Goal: Task Accomplishment & Management: Use online tool/utility

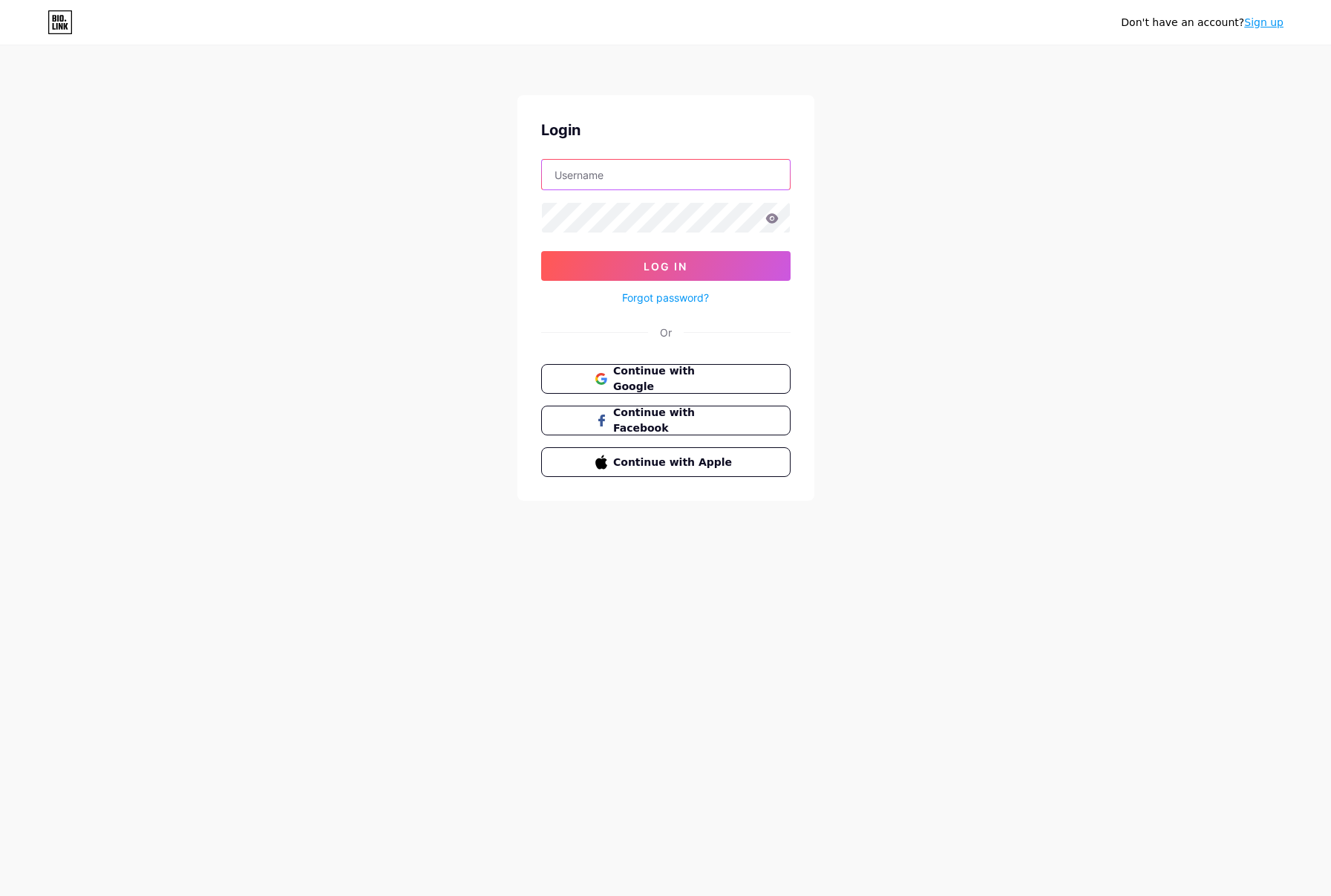
click at [608, 183] on input "text" at bounding box center [666, 174] width 248 height 29
paste input "gadgetguy"
type input "gadgetguy"
click at [648, 264] on span "Log In" at bounding box center [666, 265] width 44 height 12
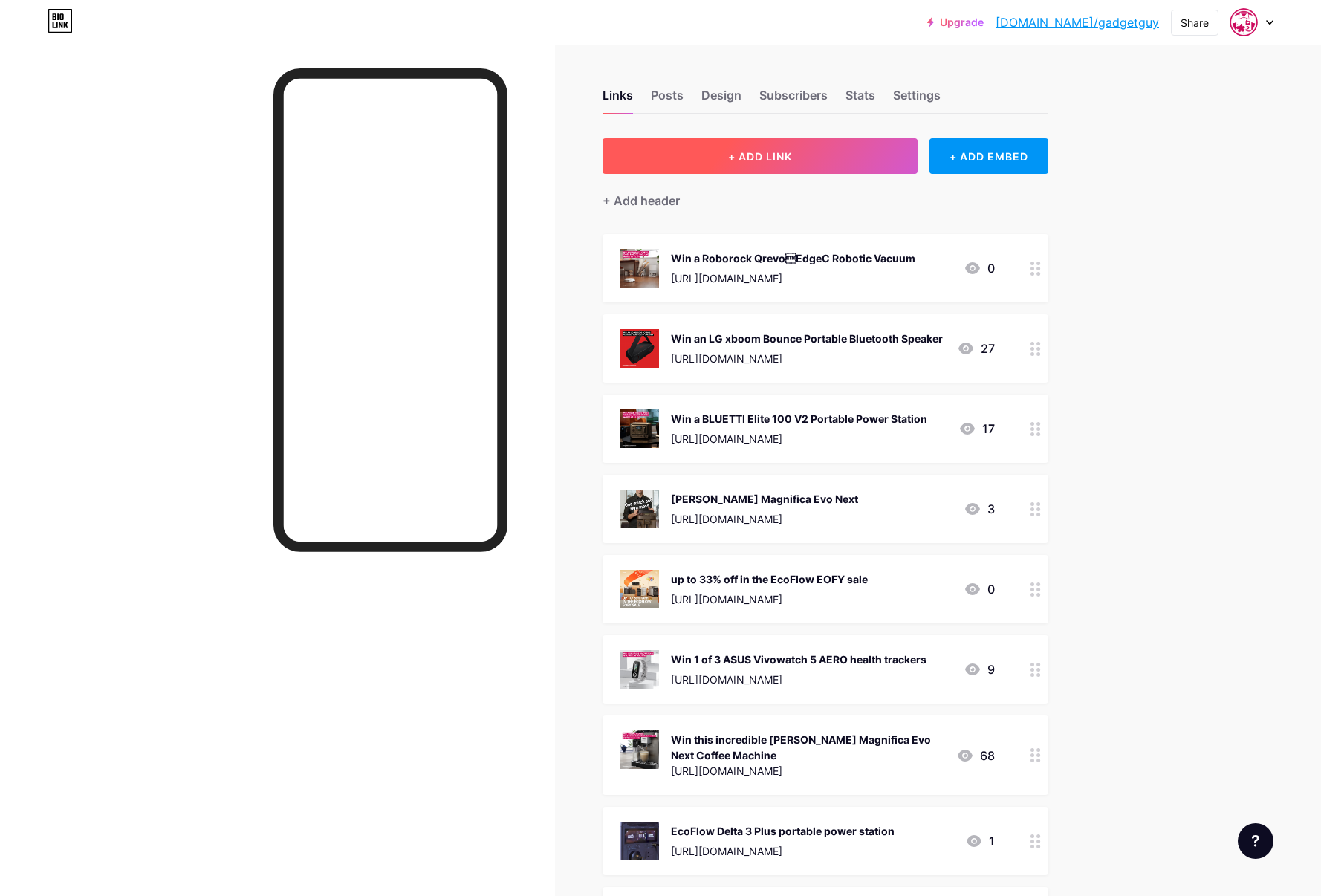
click at [732, 164] on button "+ ADD LINK" at bounding box center [760, 156] width 316 height 36
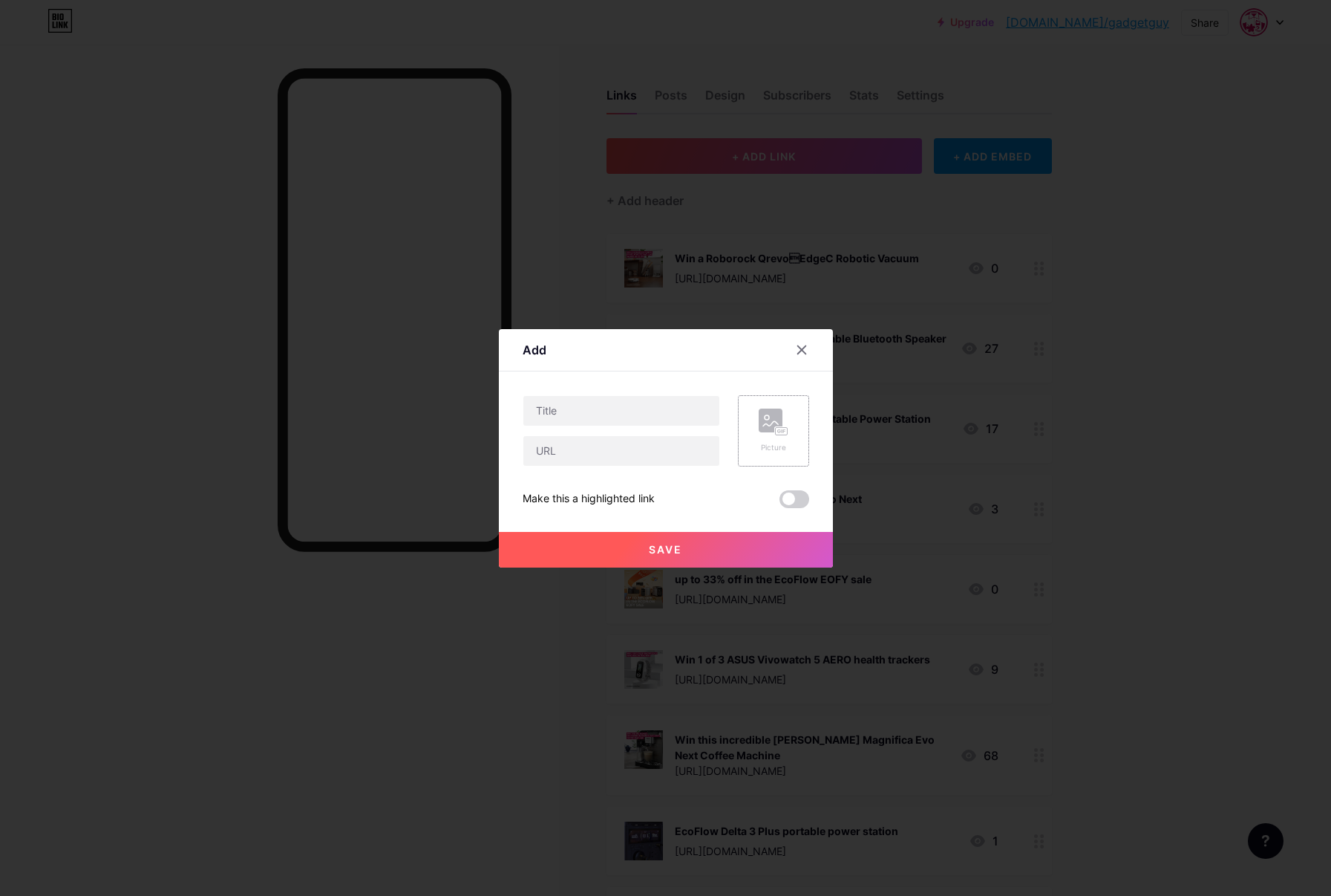
click at [779, 418] on rect at bounding box center [770, 420] width 24 height 24
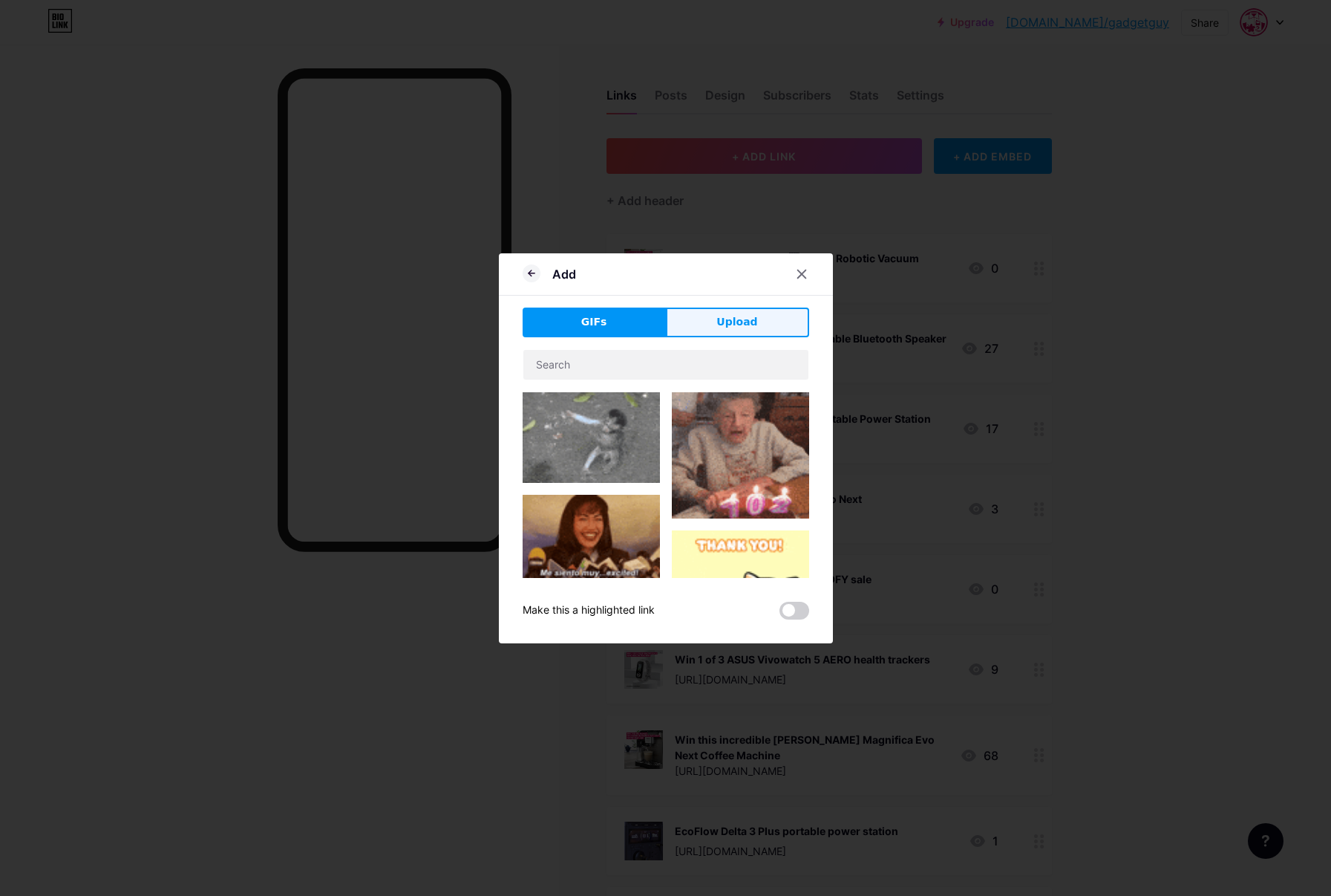
click at [724, 320] on span "Upload" at bounding box center [737, 321] width 41 height 15
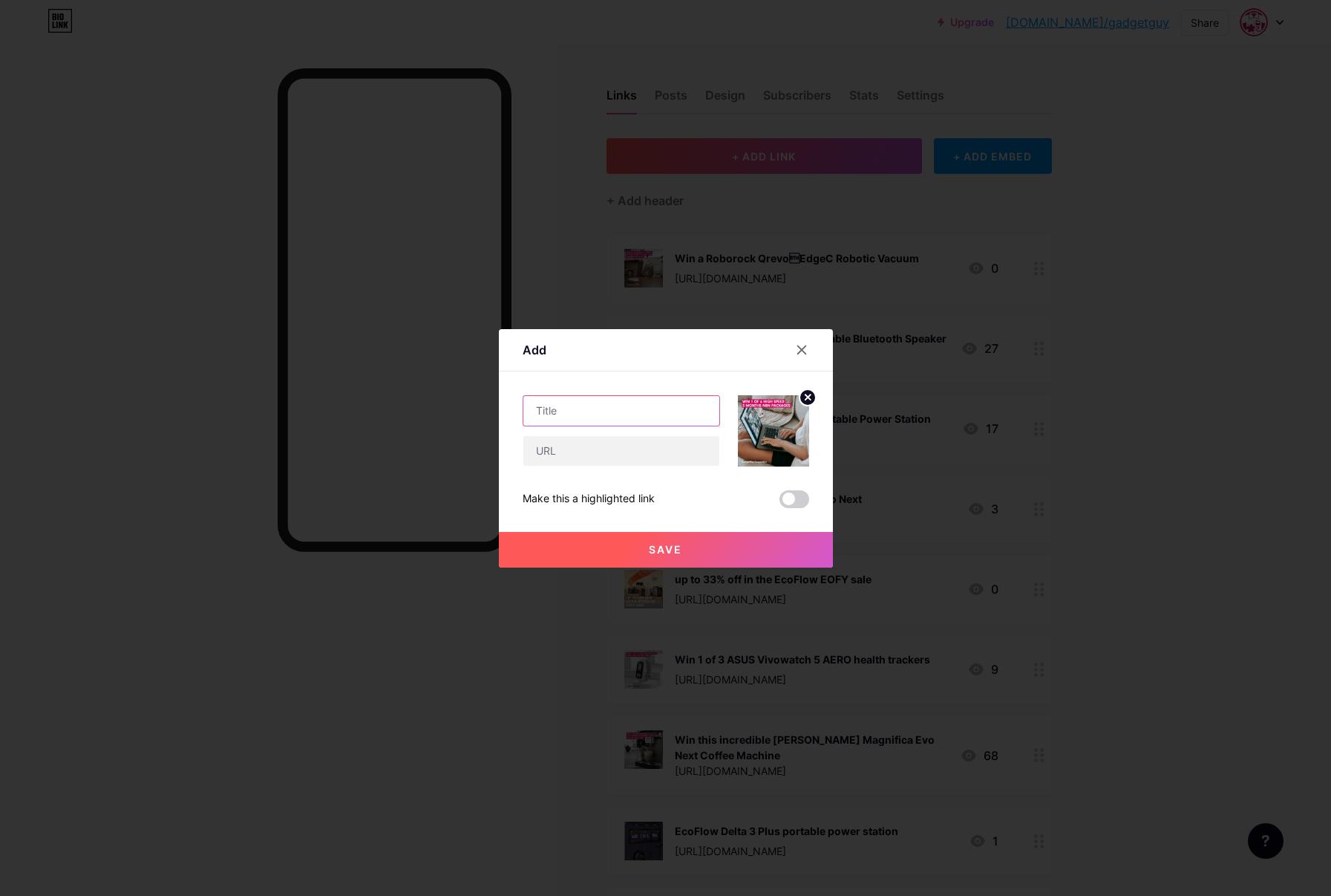
click at [620, 407] on input "text" at bounding box center [621, 410] width 196 height 29
click at [611, 448] on input "text" at bounding box center [621, 450] width 196 height 29
paste input "[URL][DOMAIN_NAME]"
type input "[URL][DOMAIN_NAME]"
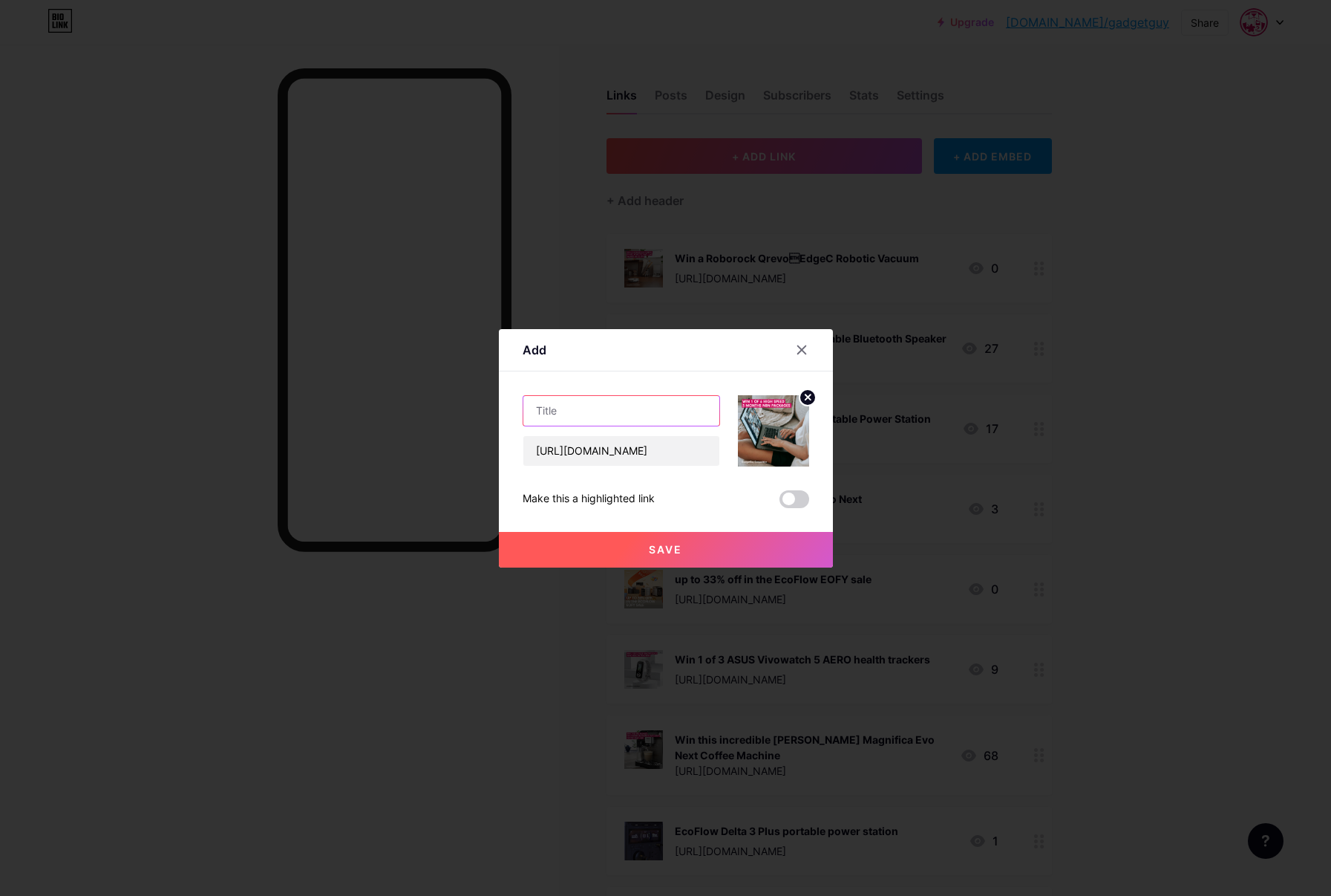
click at [599, 406] on input "text" at bounding box center [621, 410] width 196 height 29
click at [626, 411] on input "text" at bounding box center [621, 410] width 196 height 29
paste input "Win 1 of 6 high speed3 months NBN packages"
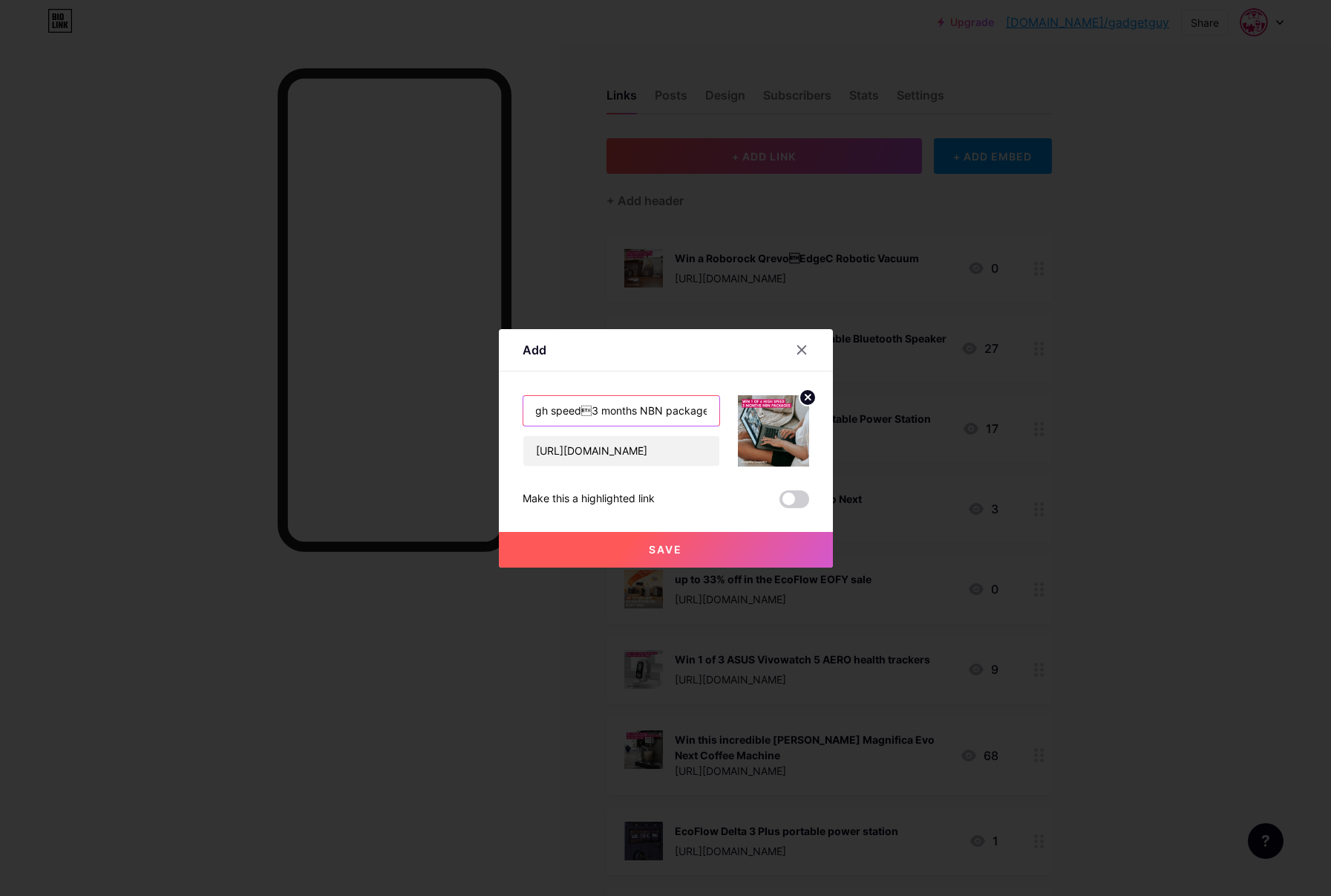
type input "Win 1 of 6 high speed3 months NBN packages"
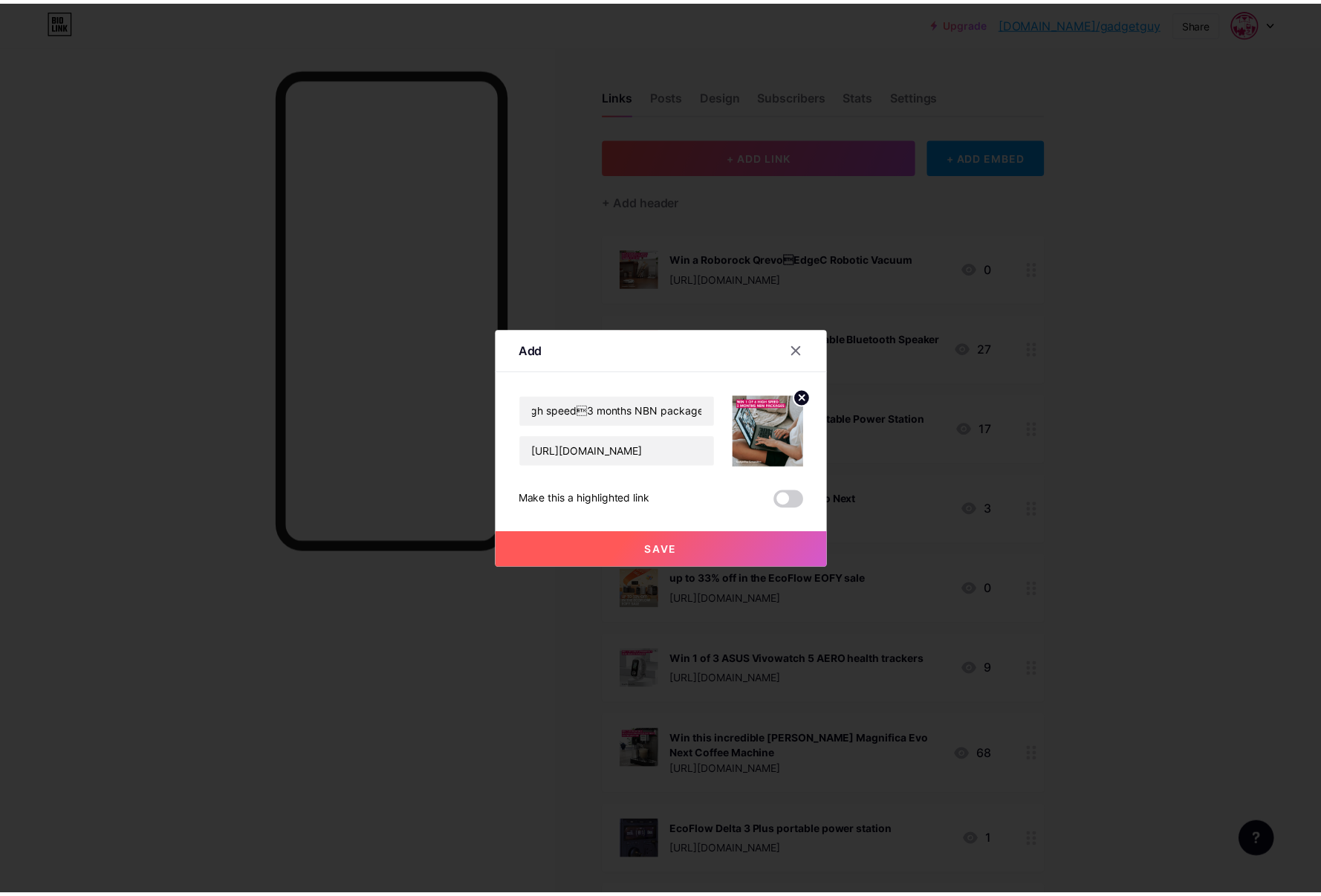
scroll to position [0, 0]
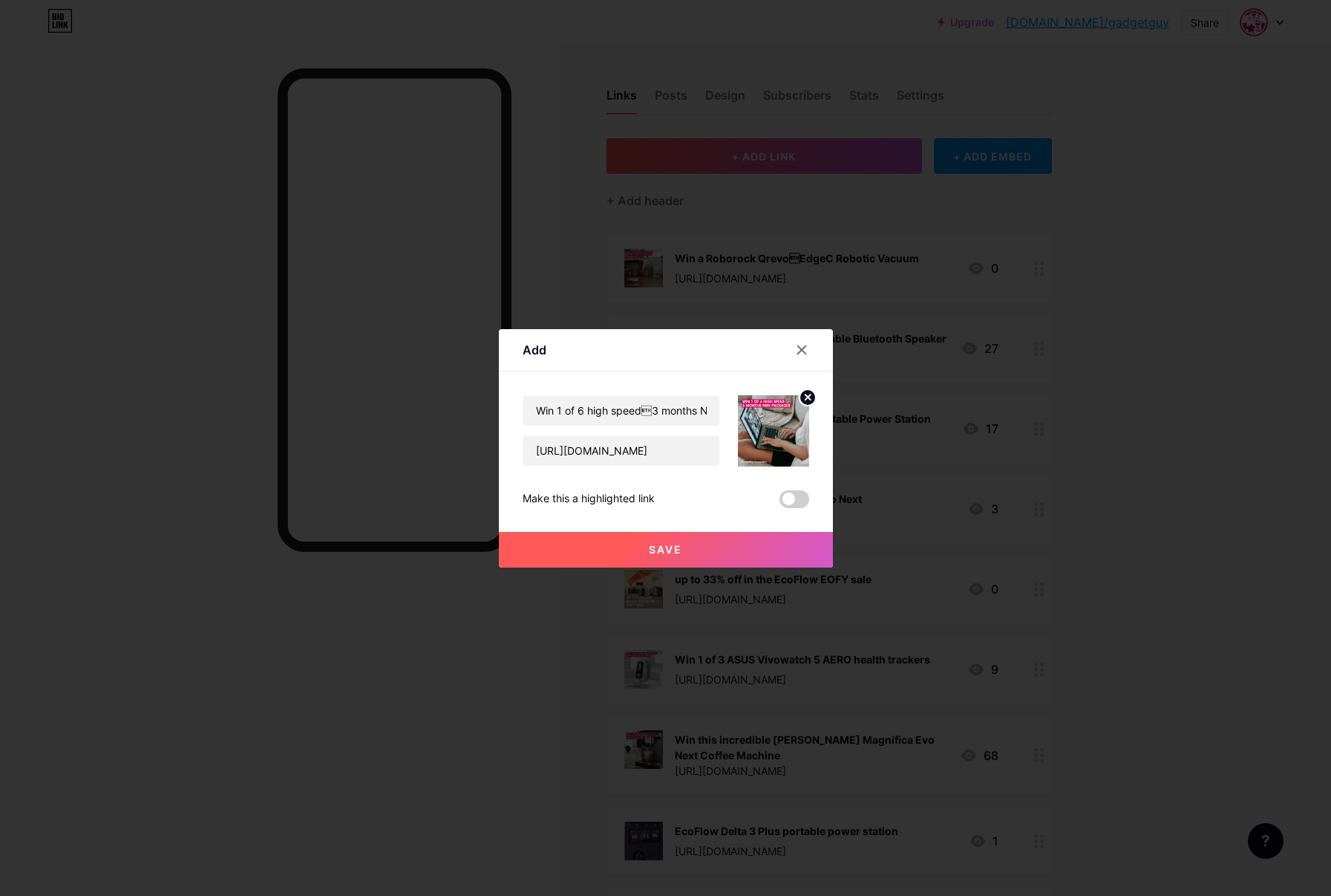
click at [643, 541] on button "Save" at bounding box center [666, 550] width 334 height 36
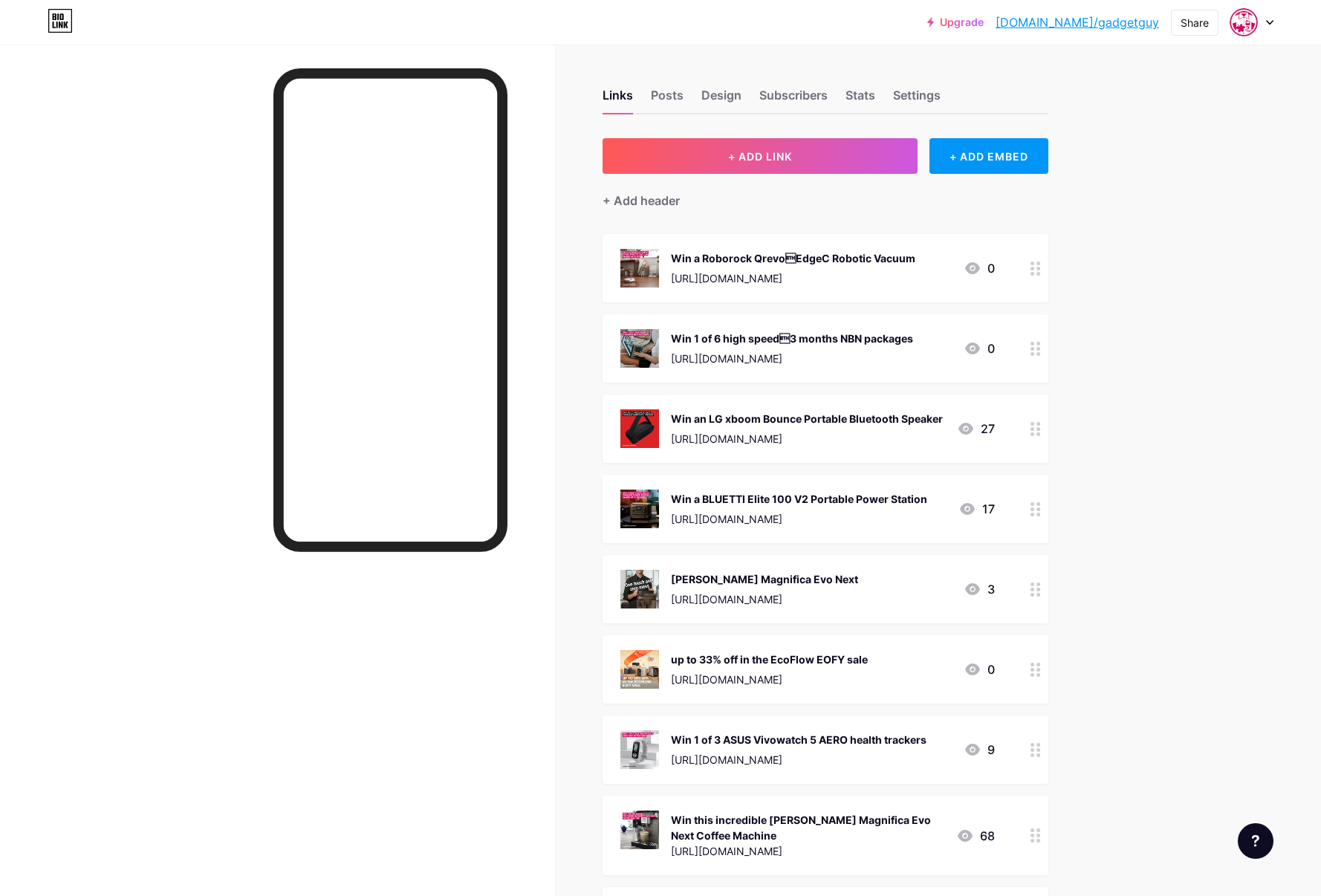
click at [177, 121] on div at bounding box center [277, 492] width 555 height 896
drag, startPoint x: 1043, startPoint y: 344, endPoint x: 267, endPoint y: 0, distance: 848.8
